Goal: Information Seeking & Learning: Learn about a topic

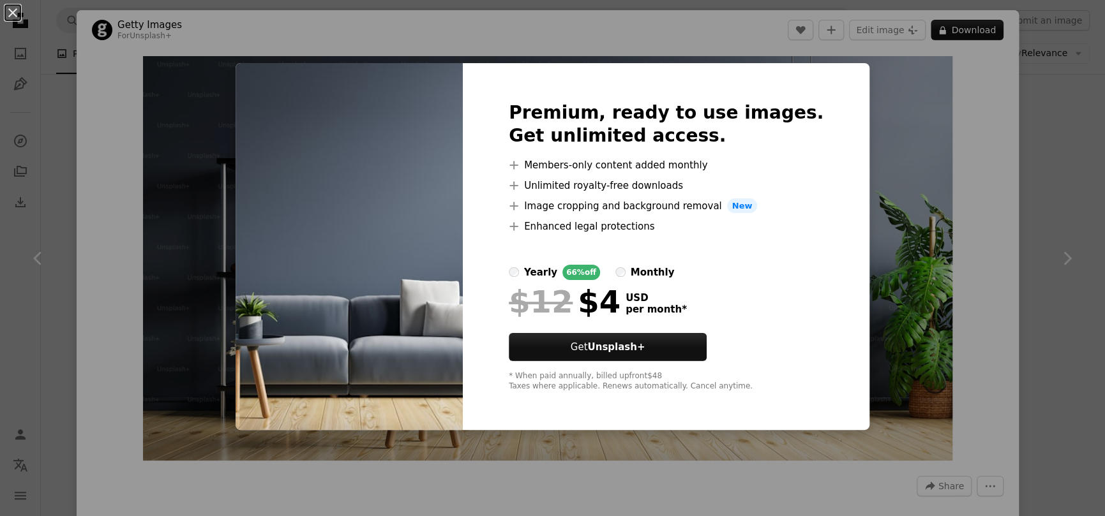
click at [855, 291] on div "An X shape Premium, ready to use images. Get unlimited access. A plus sign Memb…" at bounding box center [552, 258] width 1105 height 516
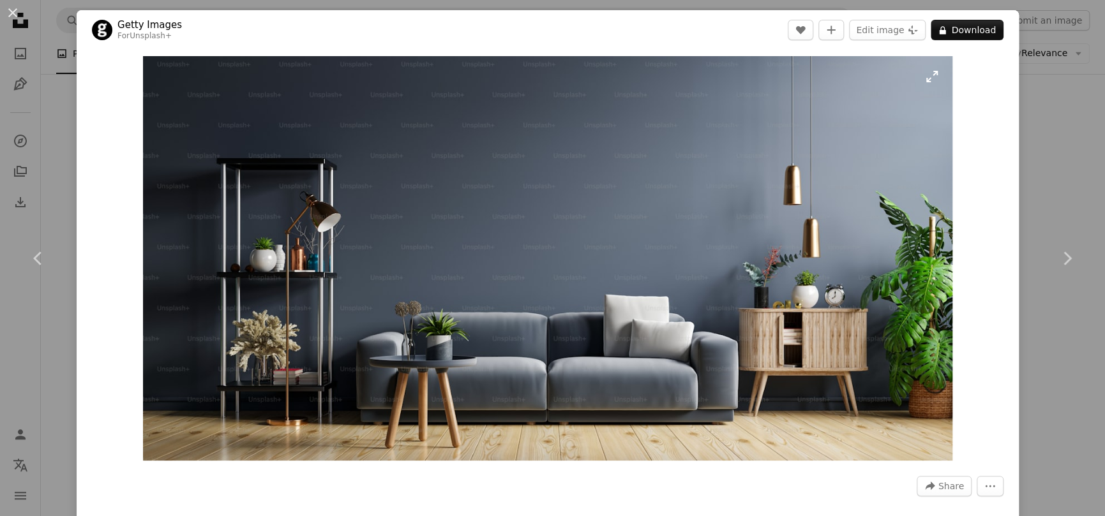
click at [923, 76] on img "Zoom in on this image" at bounding box center [547, 258] width 809 height 405
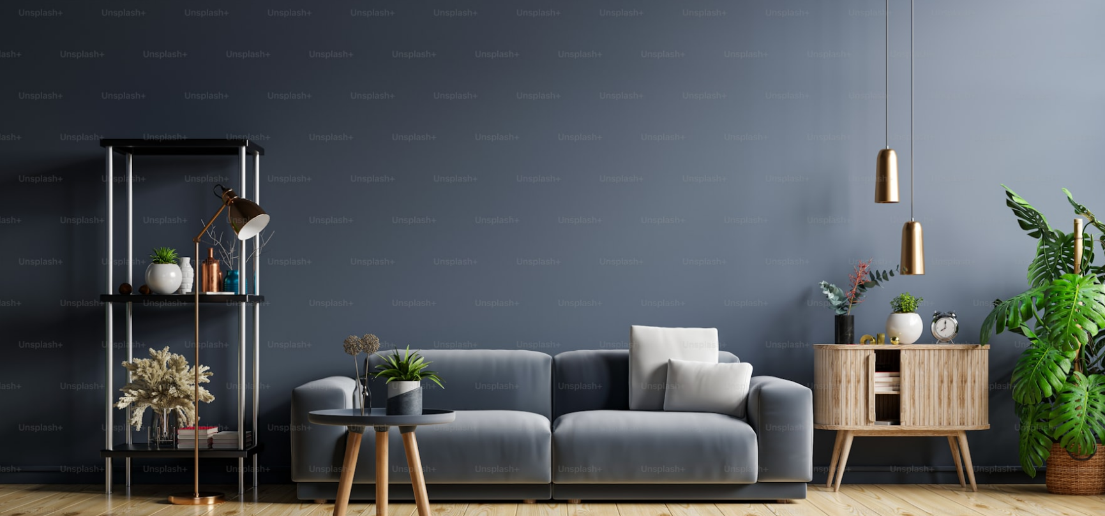
scroll to position [13, 0]
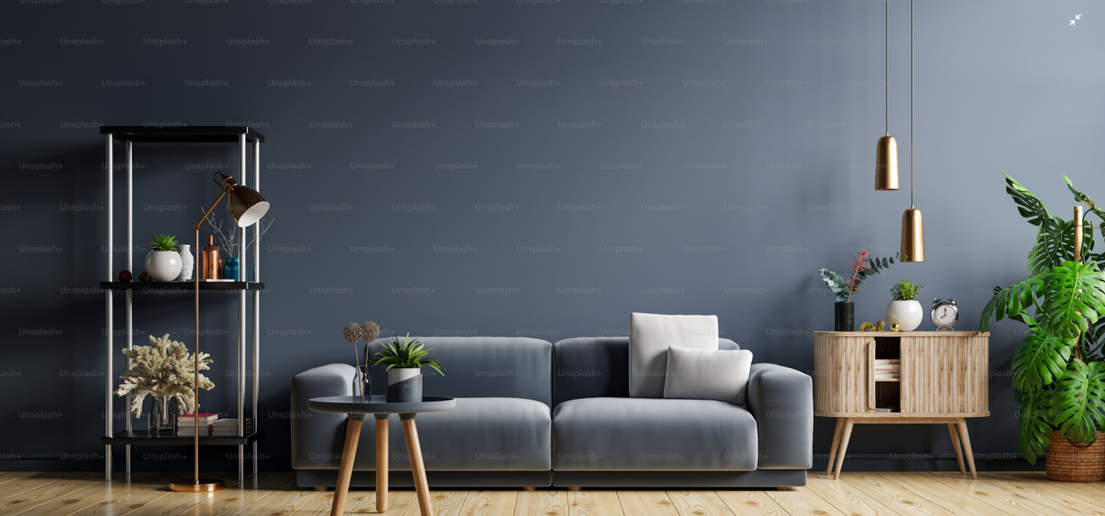
click at [1061, 24] on img "Zoom out on this image" at bounding box center [552, 263] width 1106 height 553
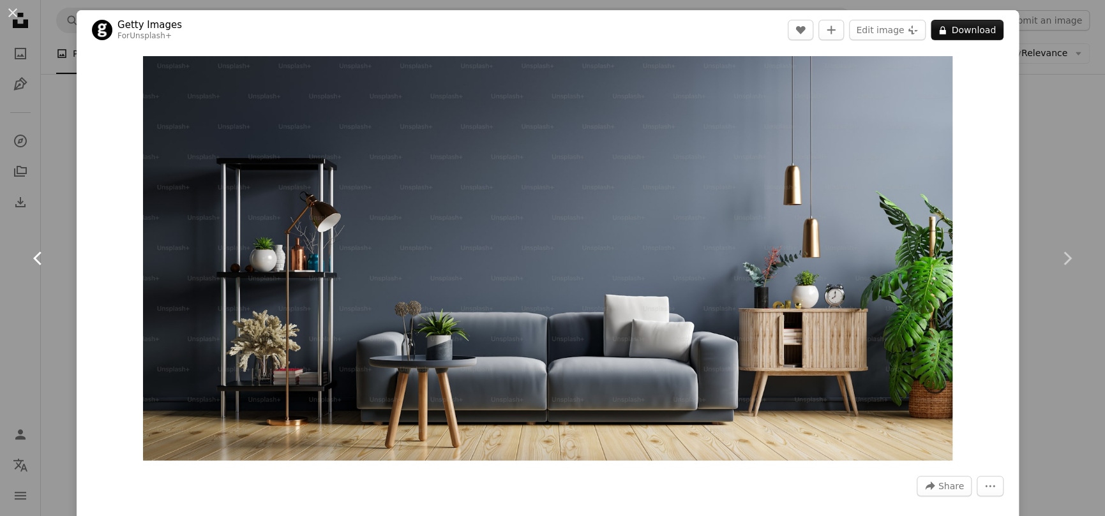
click at [23, 197] on link "Chevron left" at bounding box center [38, 258] width 77 height 123
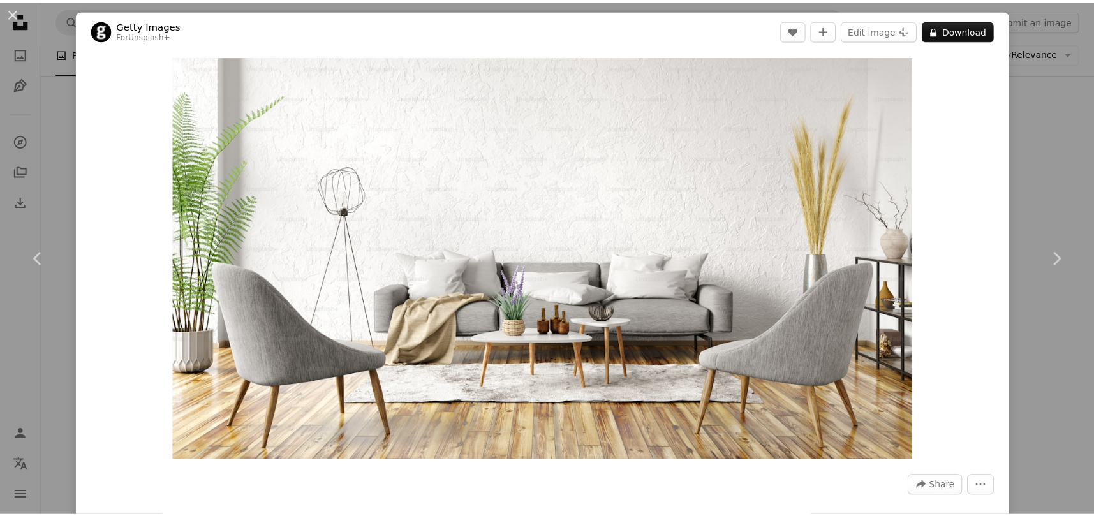
scroll to position [128, 0]
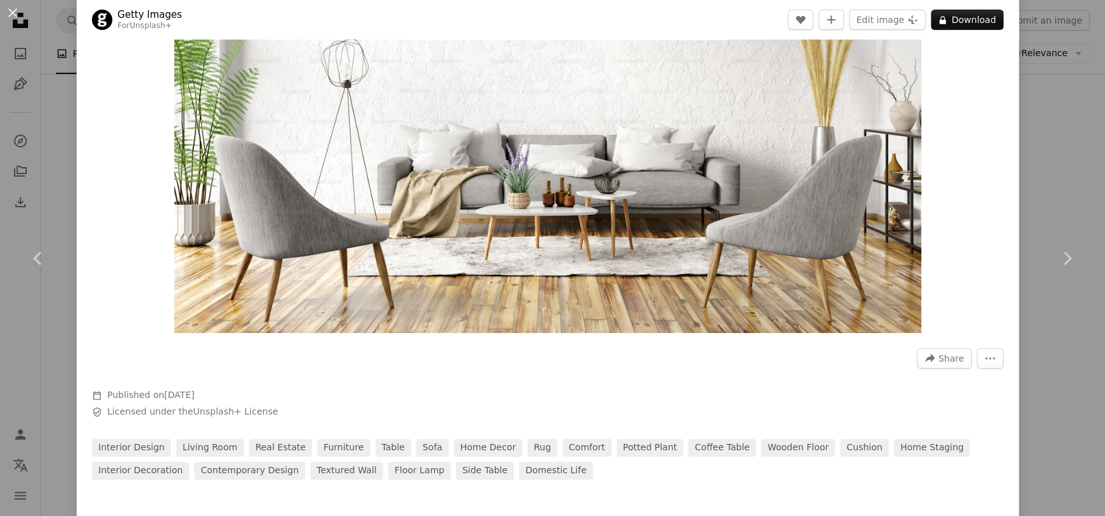
click at [41, 118] on div "An X shape Chevron left Chevron right Getty Images For Unsplash+ A heart A plus…" at bounding box center [552, 258] width 1105 height 516
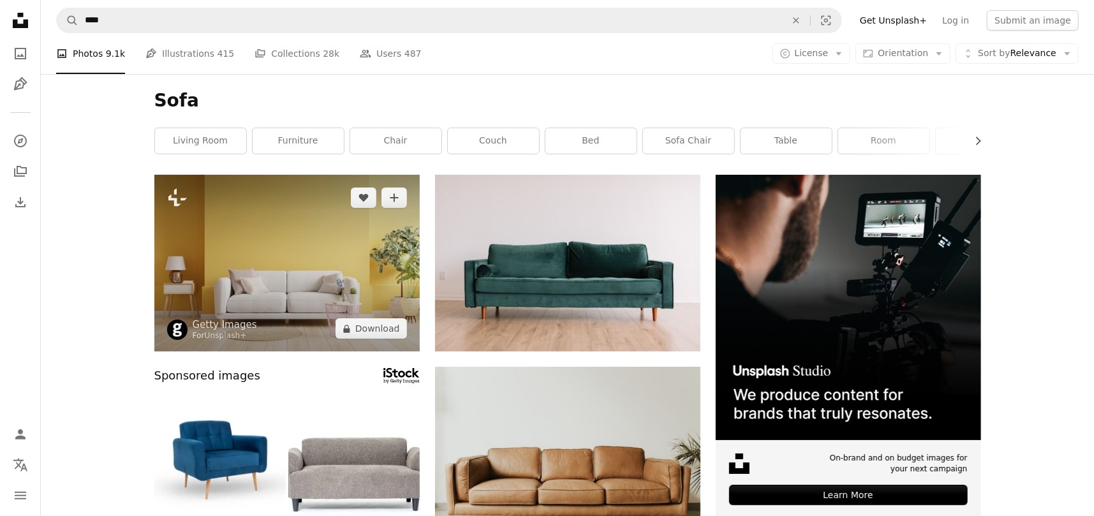
click at [386, 251] on img at bounding box center [286, 263] width 265 height 177
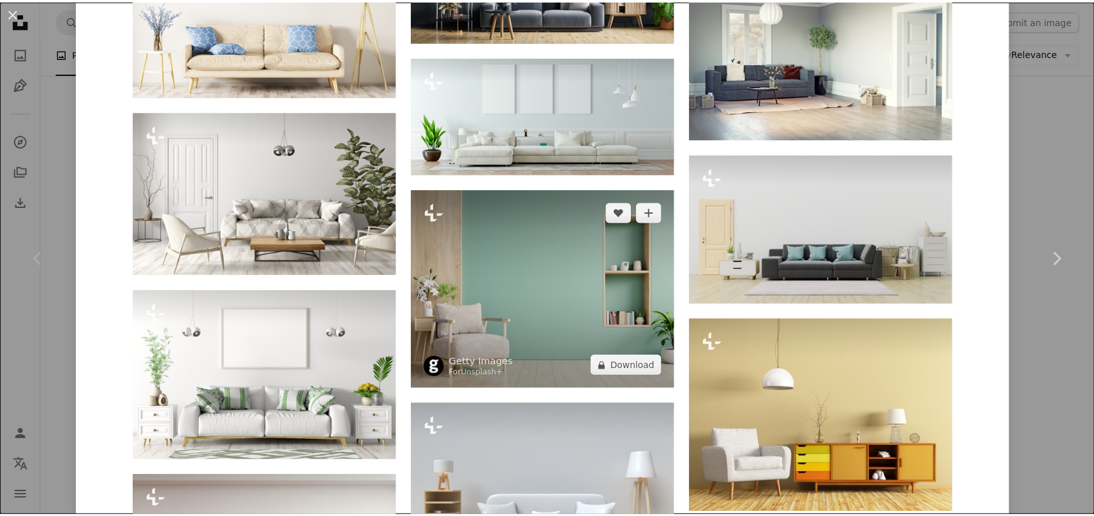
scroll to position [1849, 0]
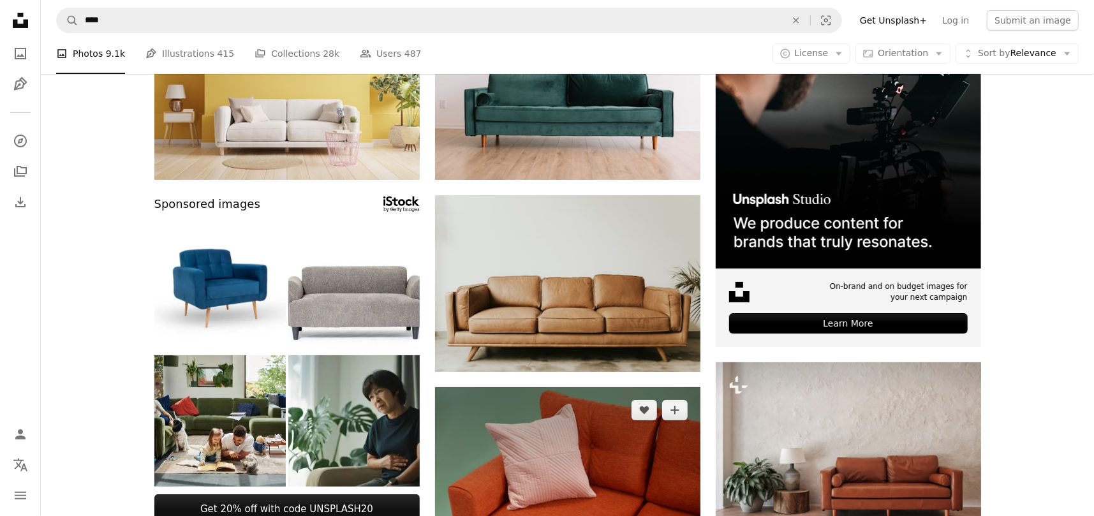
scroll to position [255, 0]
